Goal: Task Accomplishment & Management: Use online tool/utility

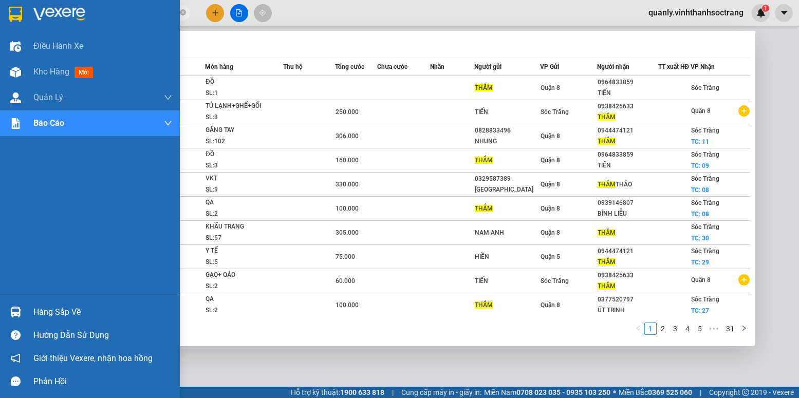
click at [0, 2] on section "Kết quả tìm kiếm ( 302 ) Bộ lọc Mã ĐH Trạng thái Món hàng Thu hộ Tổng cước Chưa…" at bounding box center [399, 199] width 799 height 398
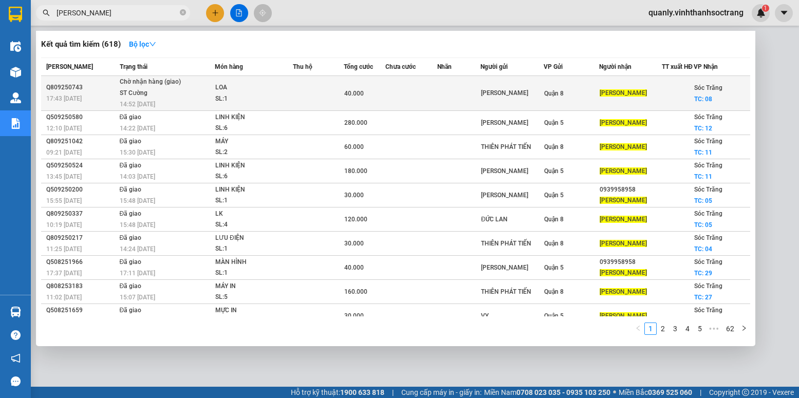
type input "[PERSON_NAME]"
click at [402, 106] on td at bounding box center [411, 93] width 52 height 35
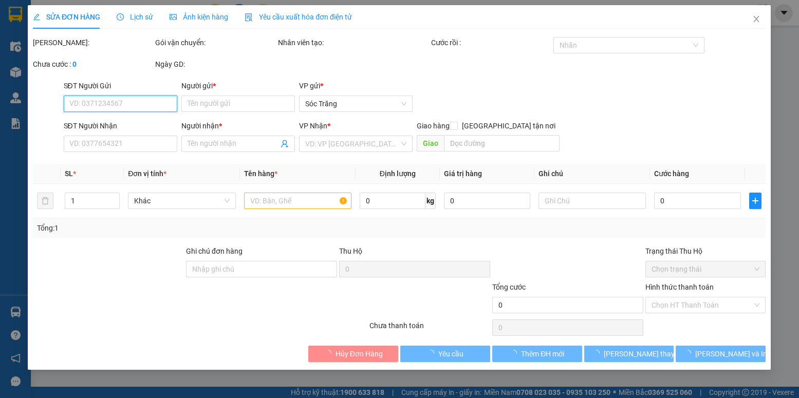
type input "[PERSON_NAME]"
checkbox input "true"
type input "08"
type input "40.000"
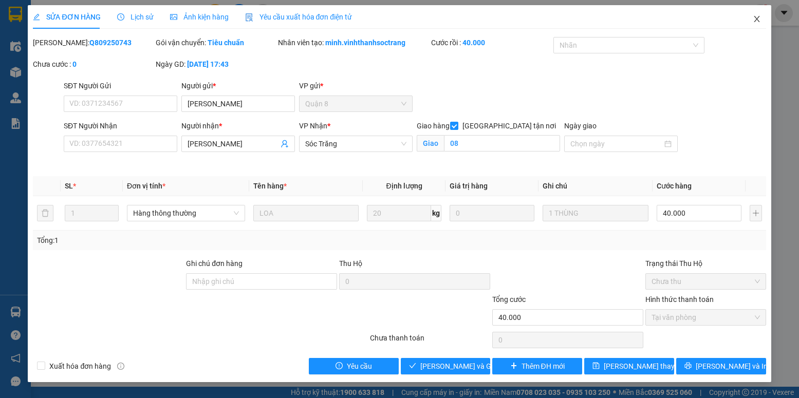
click at [758, 27] on span "Close" at bounding box center [757, 19] width 29 height 29
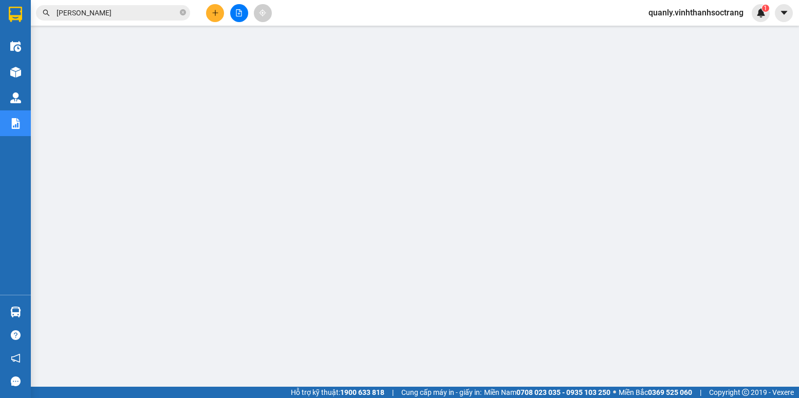
click at [141, 16] on input "[PERSON_NAME]" at bounding box center [117, 12] width 121 height 11
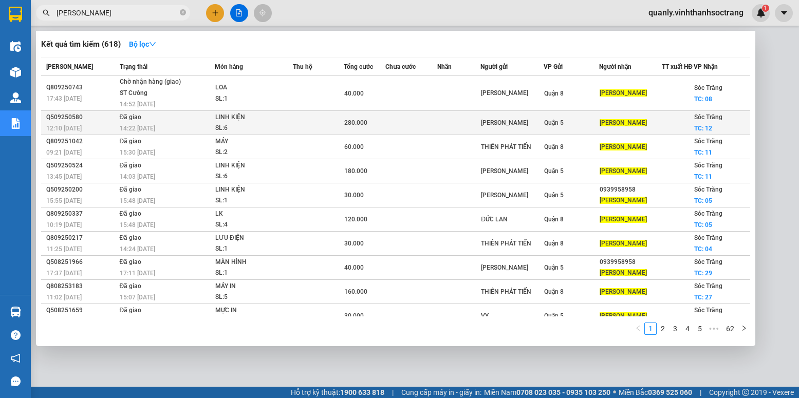
click at [325, 129] on td at bounding box center [318, 123] width 51 height 24
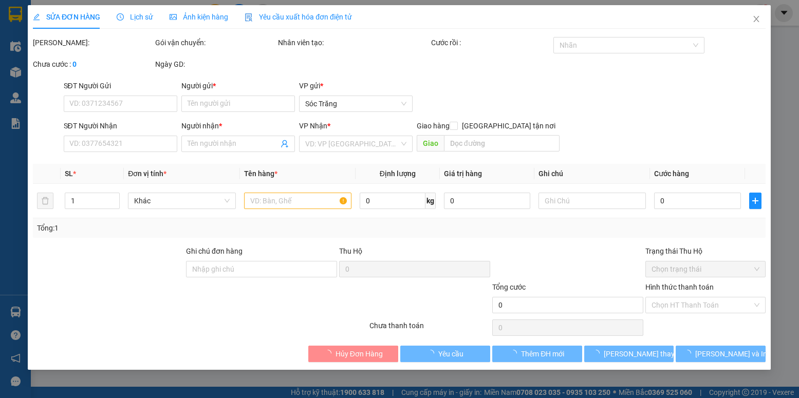
type input "[PERSON_NAME]"
checkbox input "true"
type input "12"
type input "280.000"
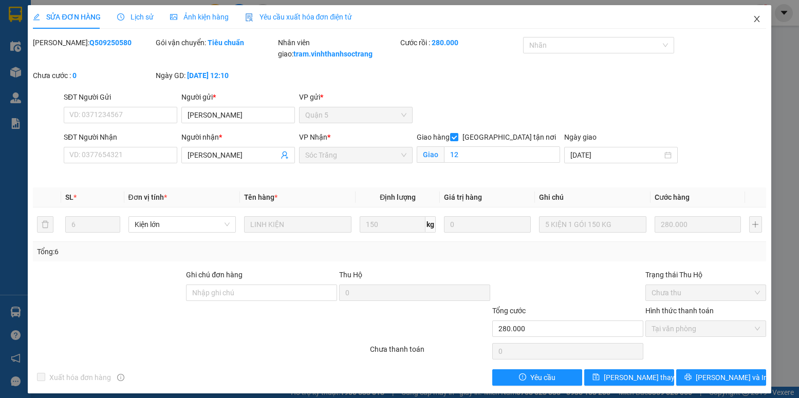
click at [753, 16] on icon "close" at bounding box center [757, 19] width 8 height 8
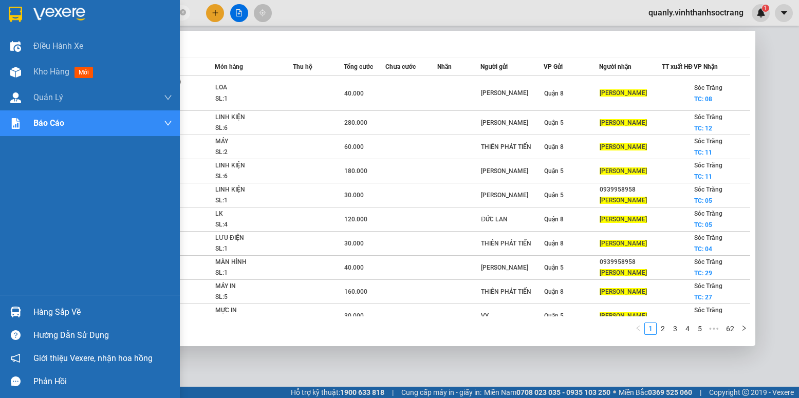
drag, startPoint x: 123, startPoint y: 9, endPoint x: 0, endPoint y: 10, distance: 123.3
click at [0, 10] on section "Kết quả tìm kiếm ( 618 ) Bộ lọc Mã ĐH Trạng thái Món hàng Thu hộ Tổng cước Chưa…" at bounding box center [399, 199] width 799 height 398
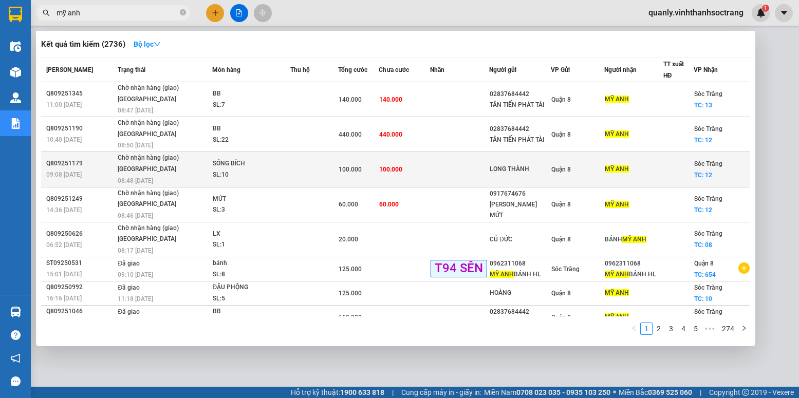
type input "mỹ anh"
click at [394, 169] on span "100.000" at bounding box center [390, 169] width 23 height 7
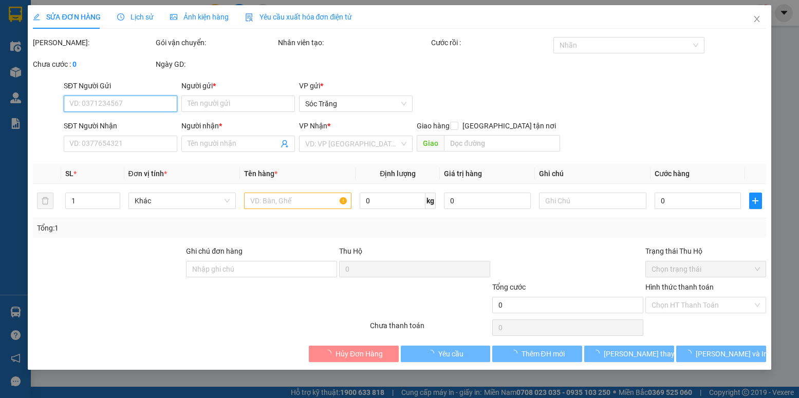
type input "LONG THÀNH"
type input "MỸ ANH"
checkbox input "true"
type input "12"
type input "100.000"
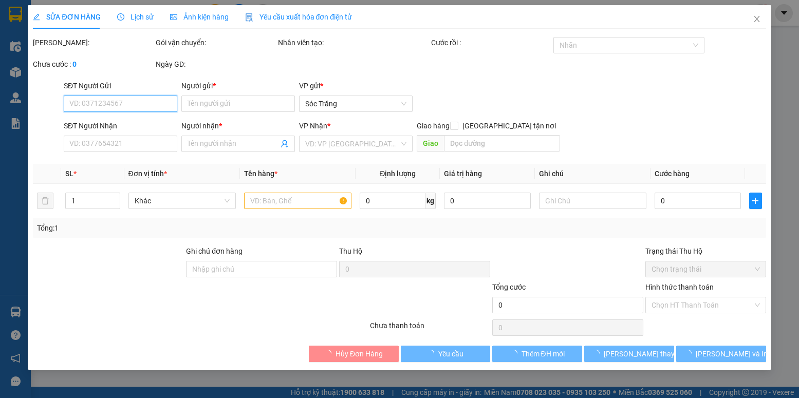
type input "100.000"
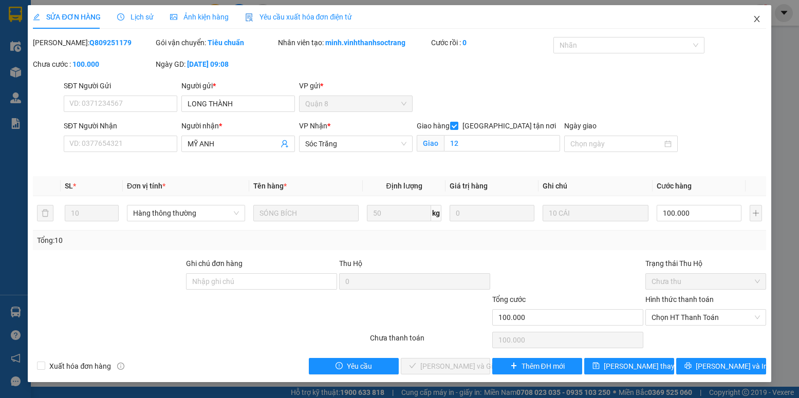
click at [758, 14] on span "Close" at bounding box center [757, 19] width 29 height 29
